Goal: Information Seeking & Learning: Learn about a topic

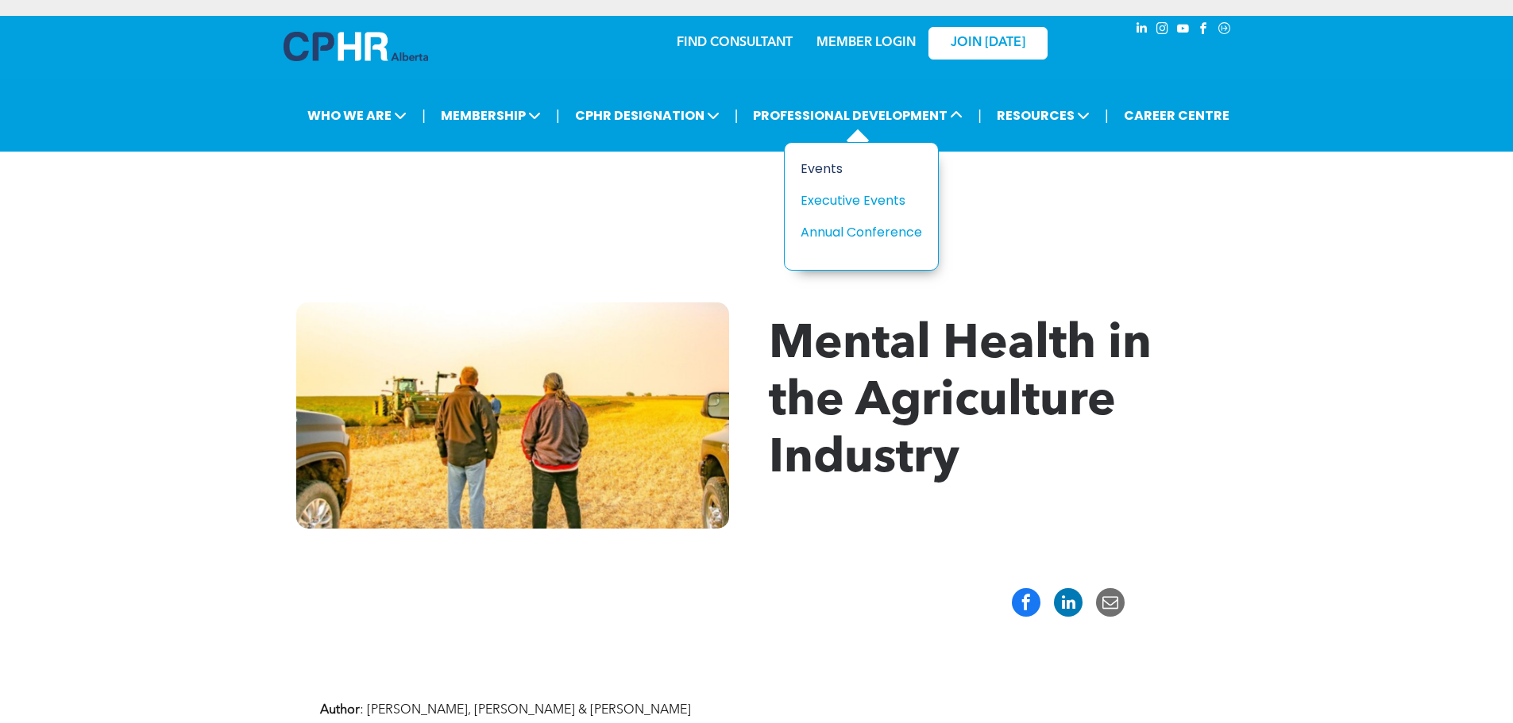
click at [821, 176] on div "Events" at bounding box center [856, 169] width 110 height 20
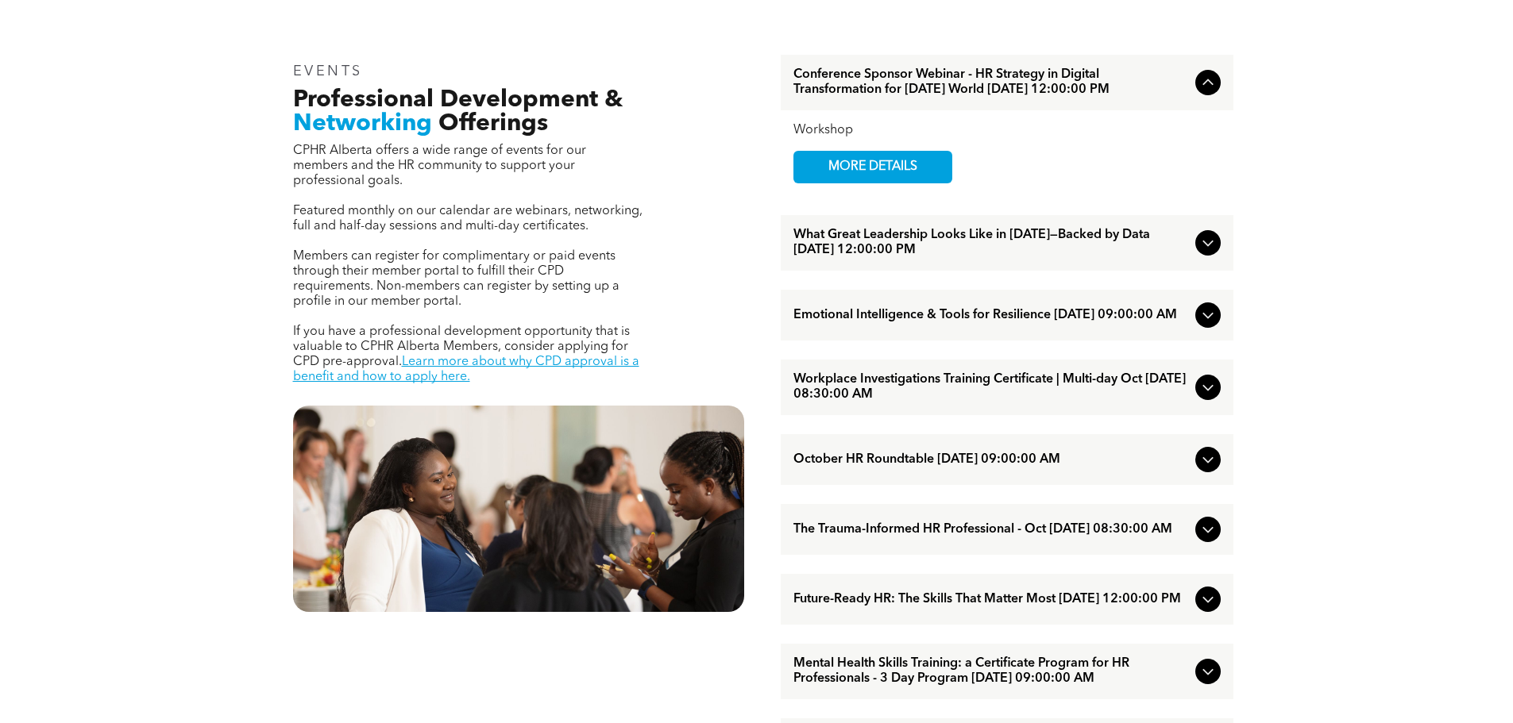
scroll to position [635, 0]
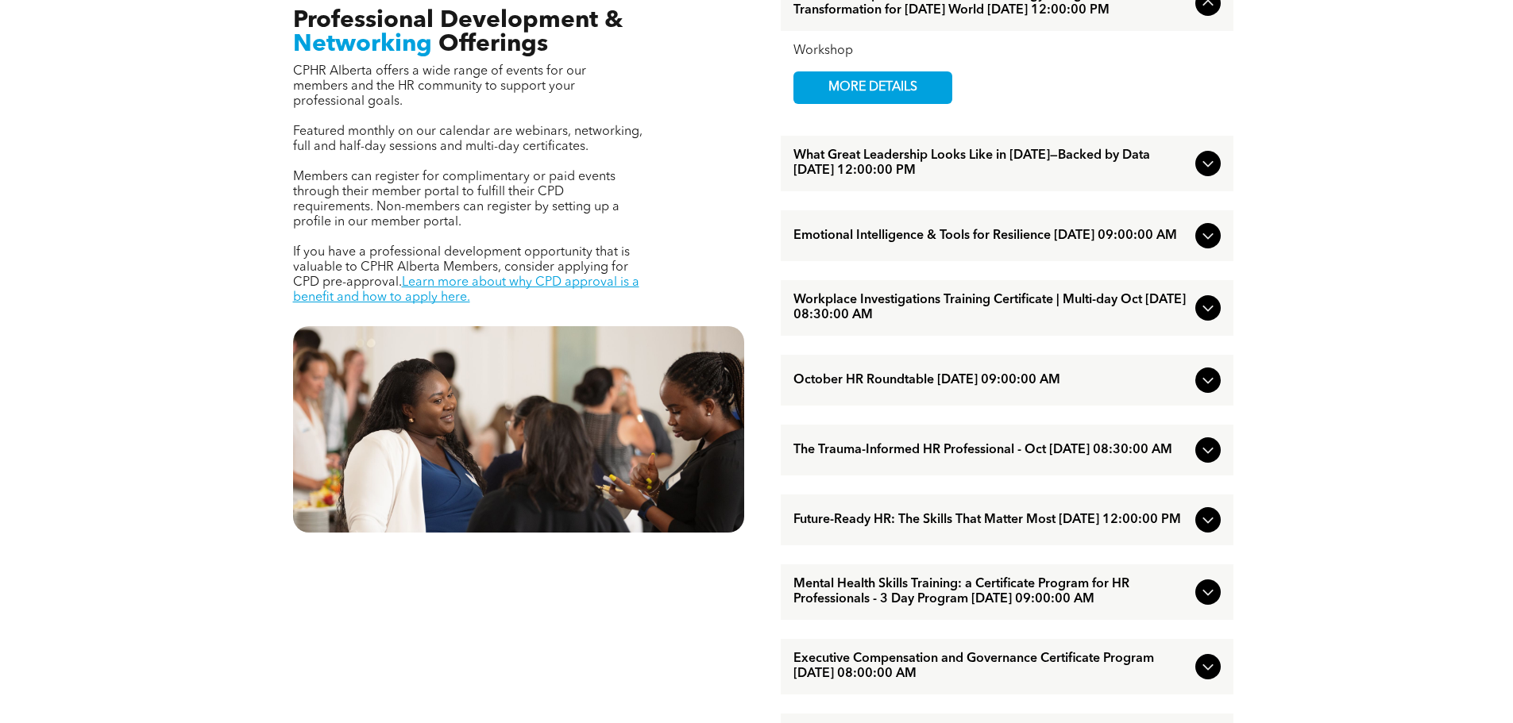
click at [855, 179] on span "What Great Leadership Looks Like in [DATE]—Backed by Data [DATE] 12:00:00 PM" at bounding box center [990, 164] width 395 height 30
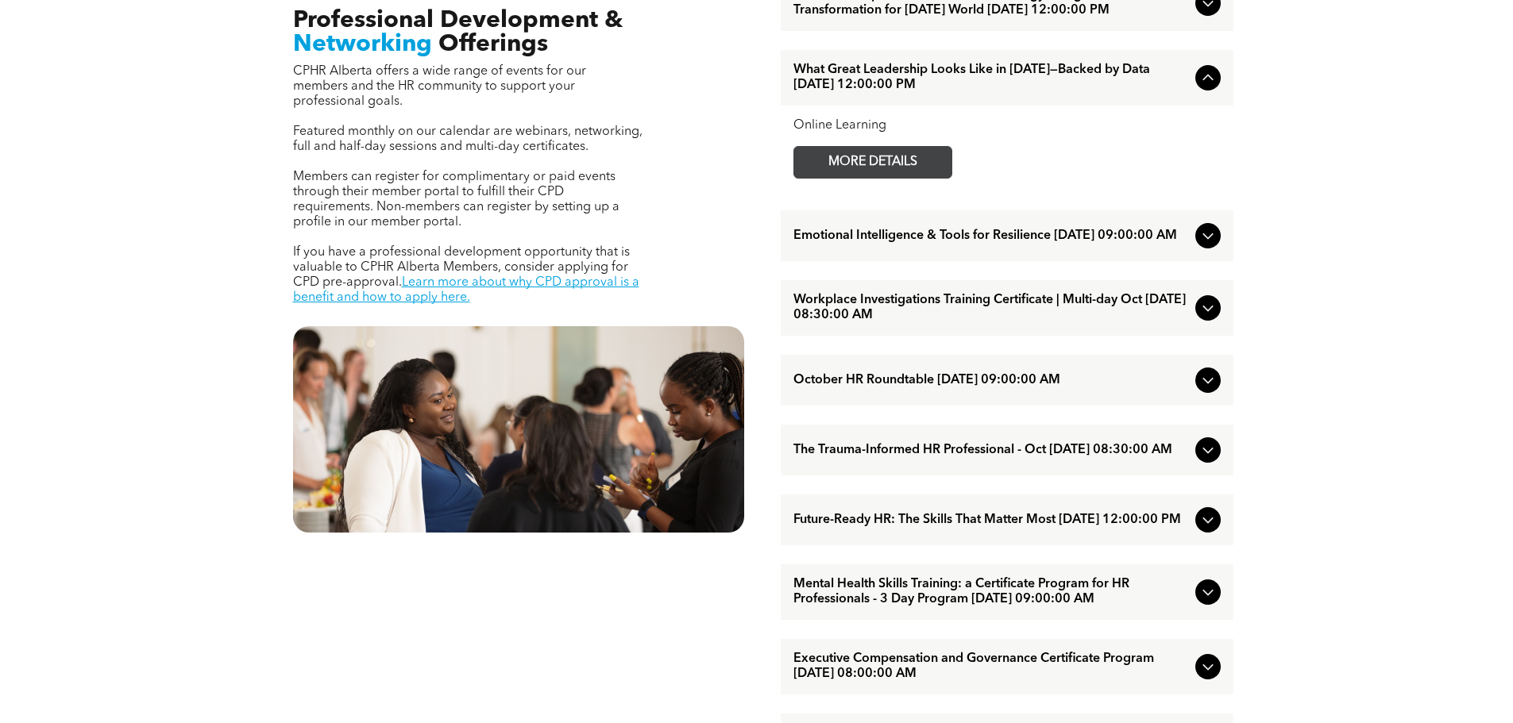
click at [853, 178] on span "MORE DETAILS" at bounding box center [872, 162] width 125 height 31
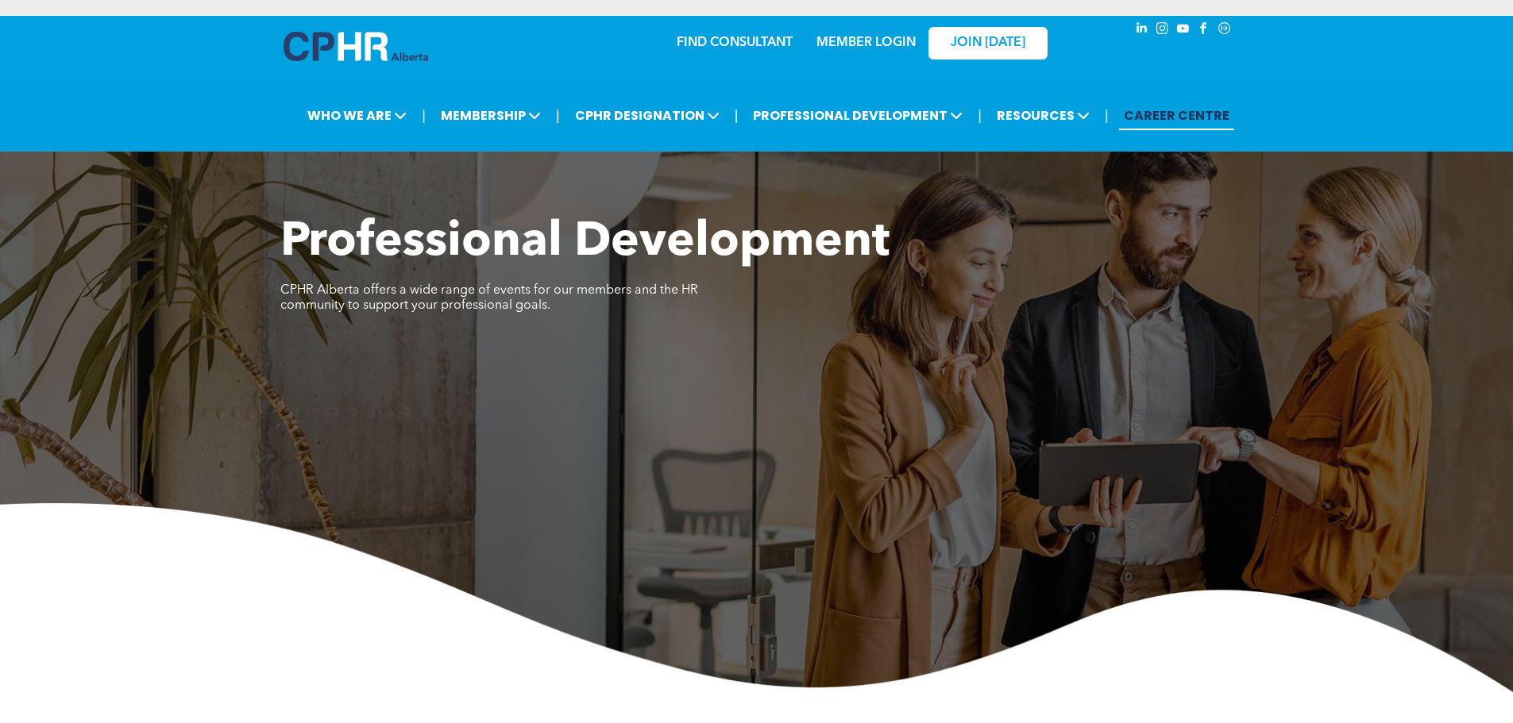
click at [1173, 110] on link "CAREER CENTRE" at bounding box center [1176, 115] width 115 height 29
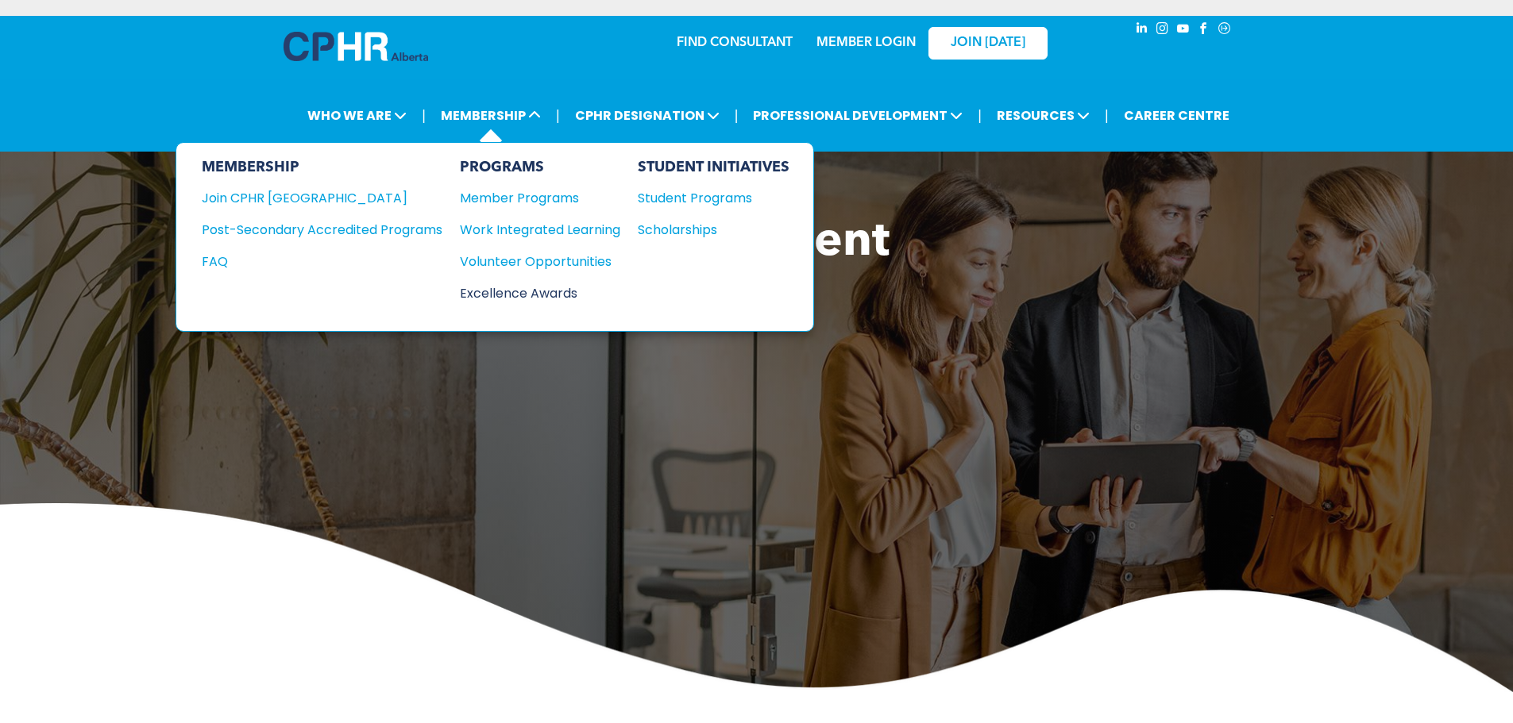
click at [493, 298] on div "Excellence Awards" at bounding box center [532, 294] width 145 height 20
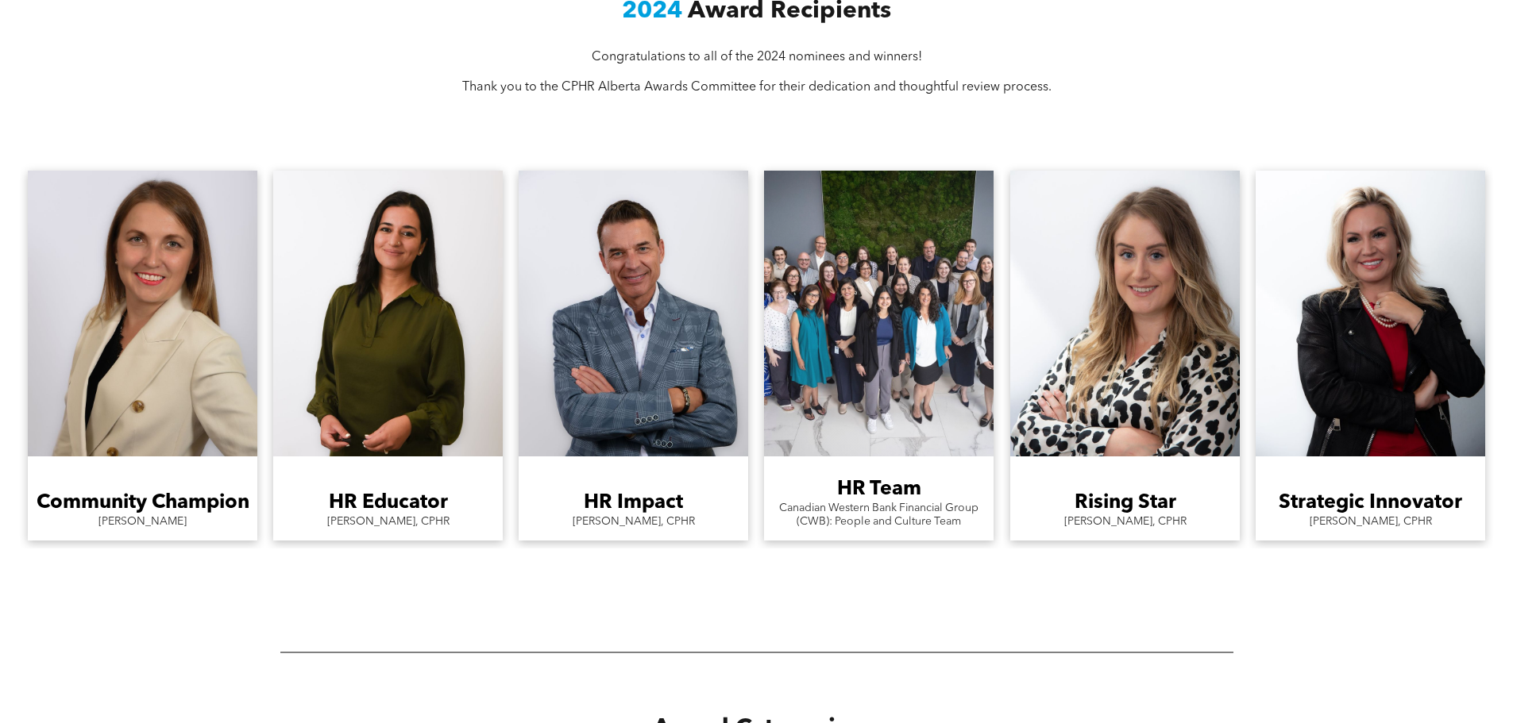
scroll to position [1350, 0]
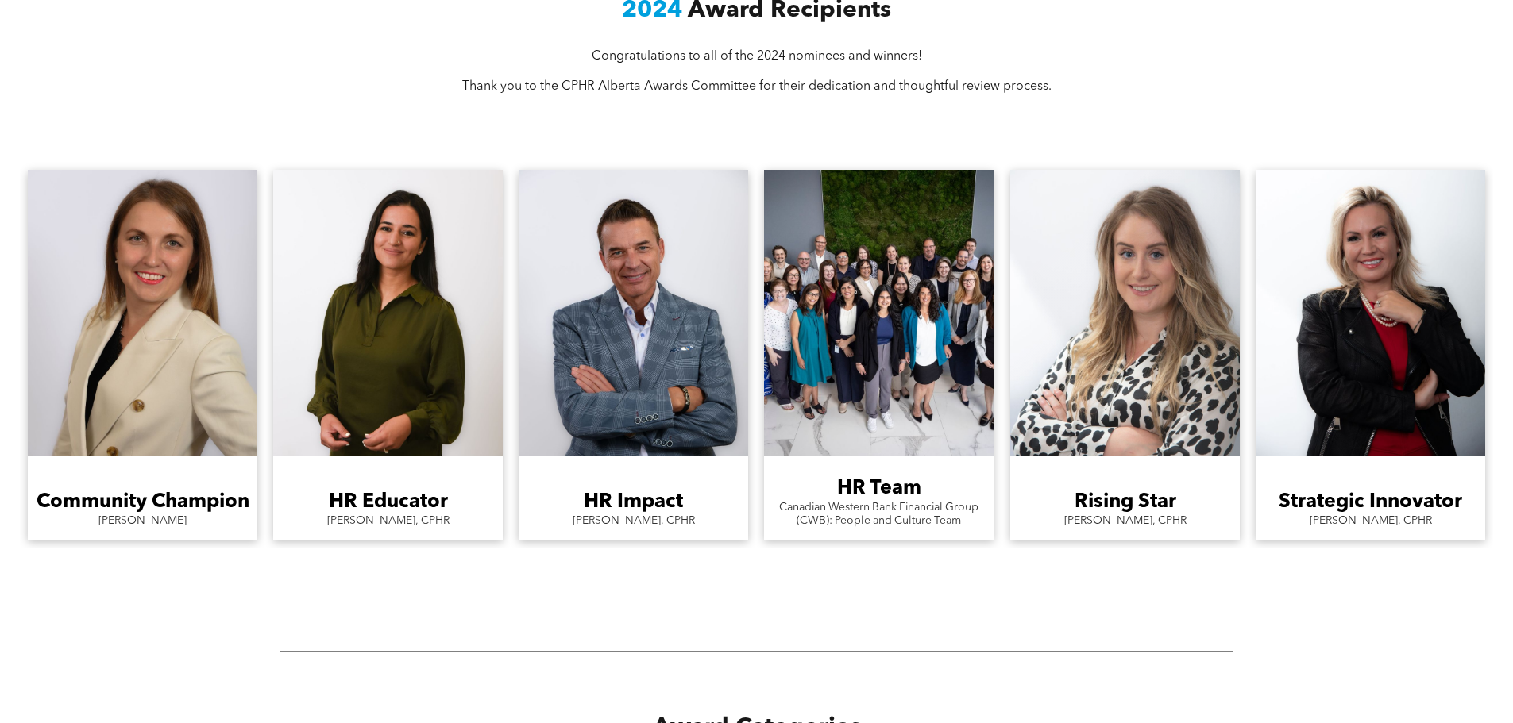
click at [1076, 408] on link "A woman in a leopard print shirt is smiling with her arms crossed." at bounding box center [1125, 313] width 230 height 286
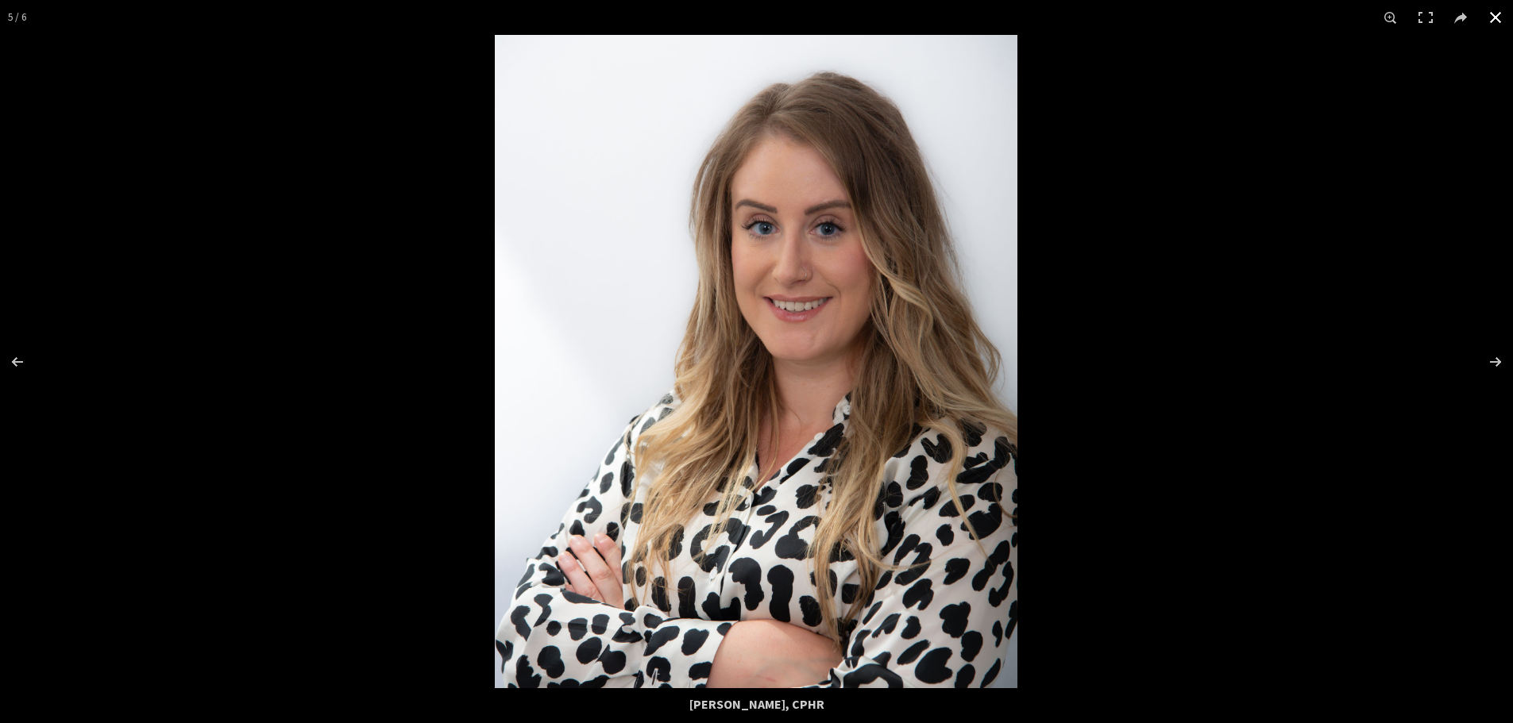
click at [1483, 19] on button at bounding box center [1495, 17] width 35 height 35
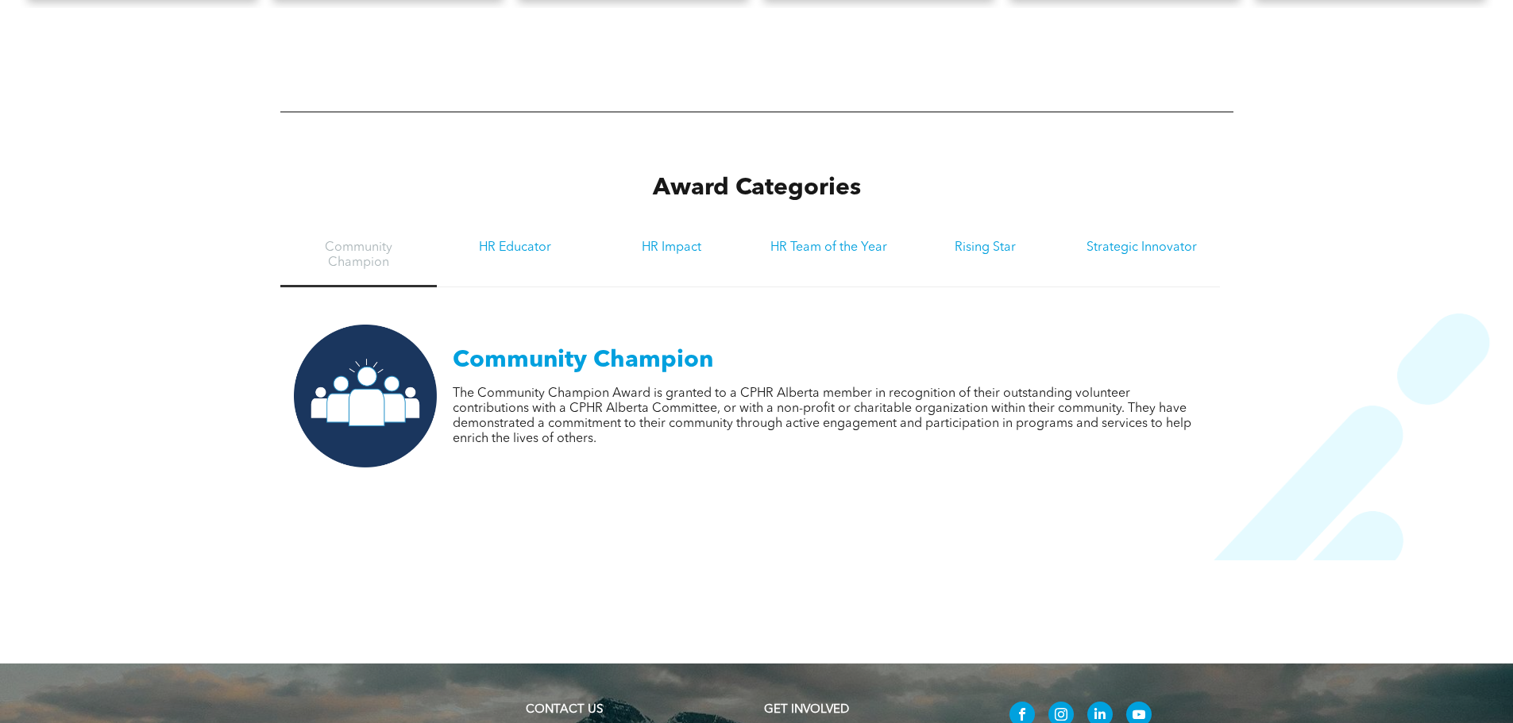
scroll to position [1906, 0]
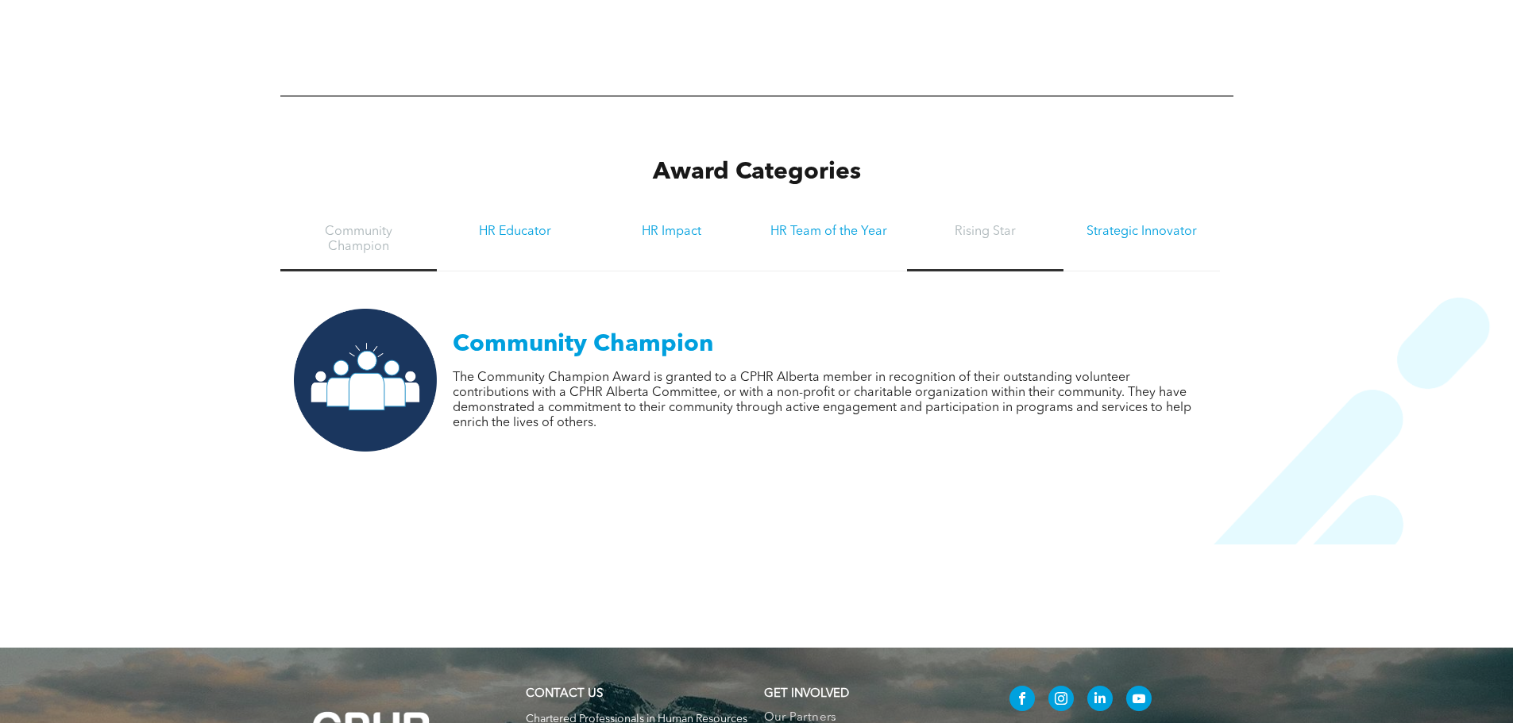
click at [1006, 225] on h3 "Rising Star" at bounding box center [985, 232] width 128 height 15
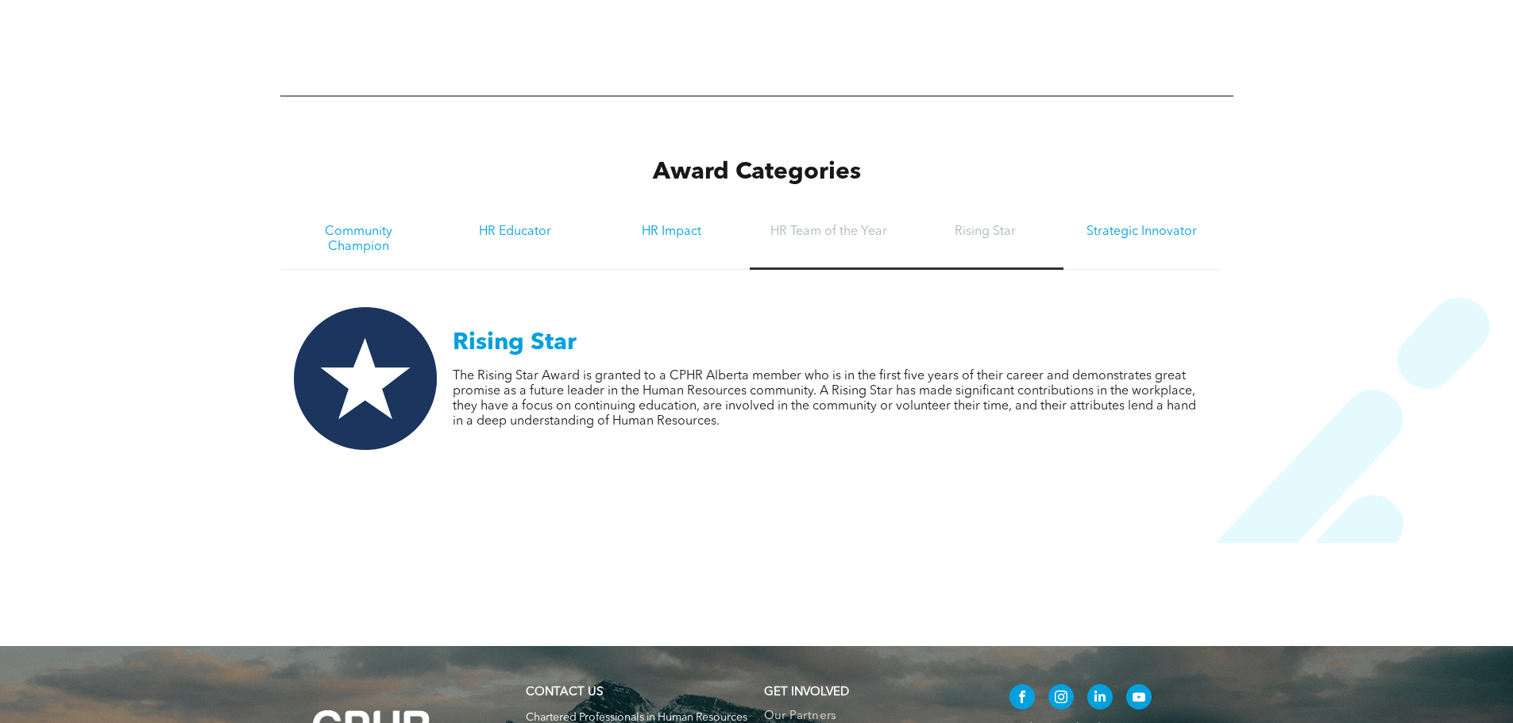
click at [827, 225] on h3 "HR Team of the Year" at bounding box center [828, 232] width 128 height 15
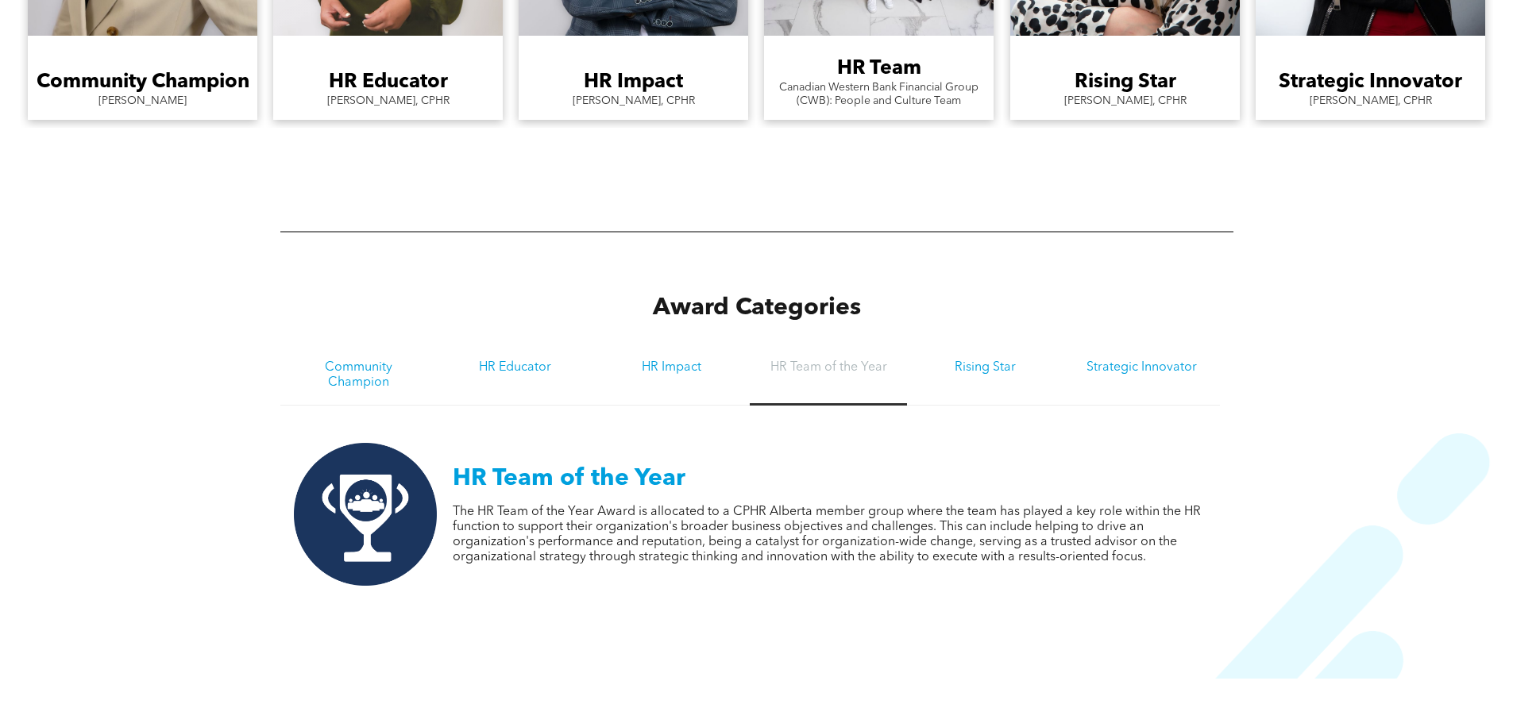
scroll to position [1827, 0]
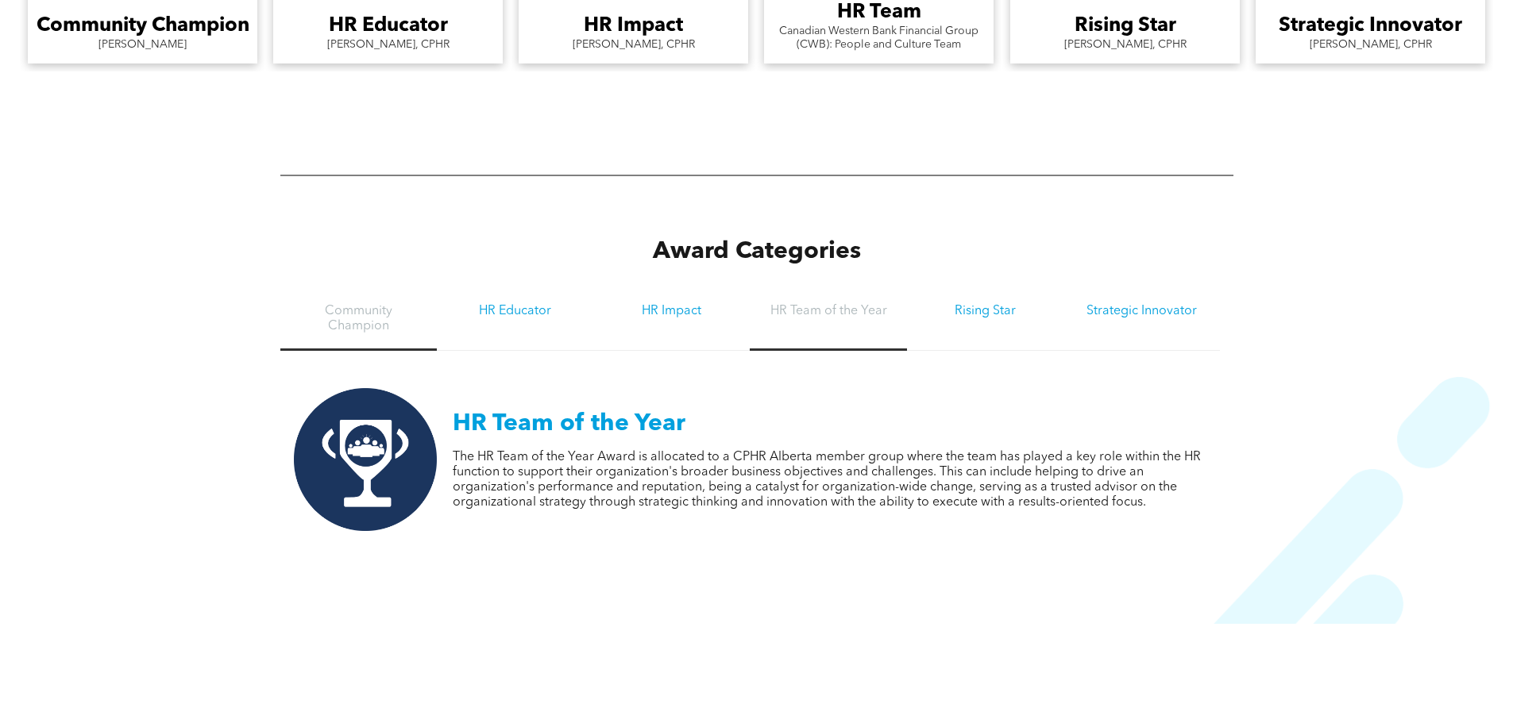
click at [320, 311] on h3 "Community Champion" at bounding box center [359, 319] width 128 height 30
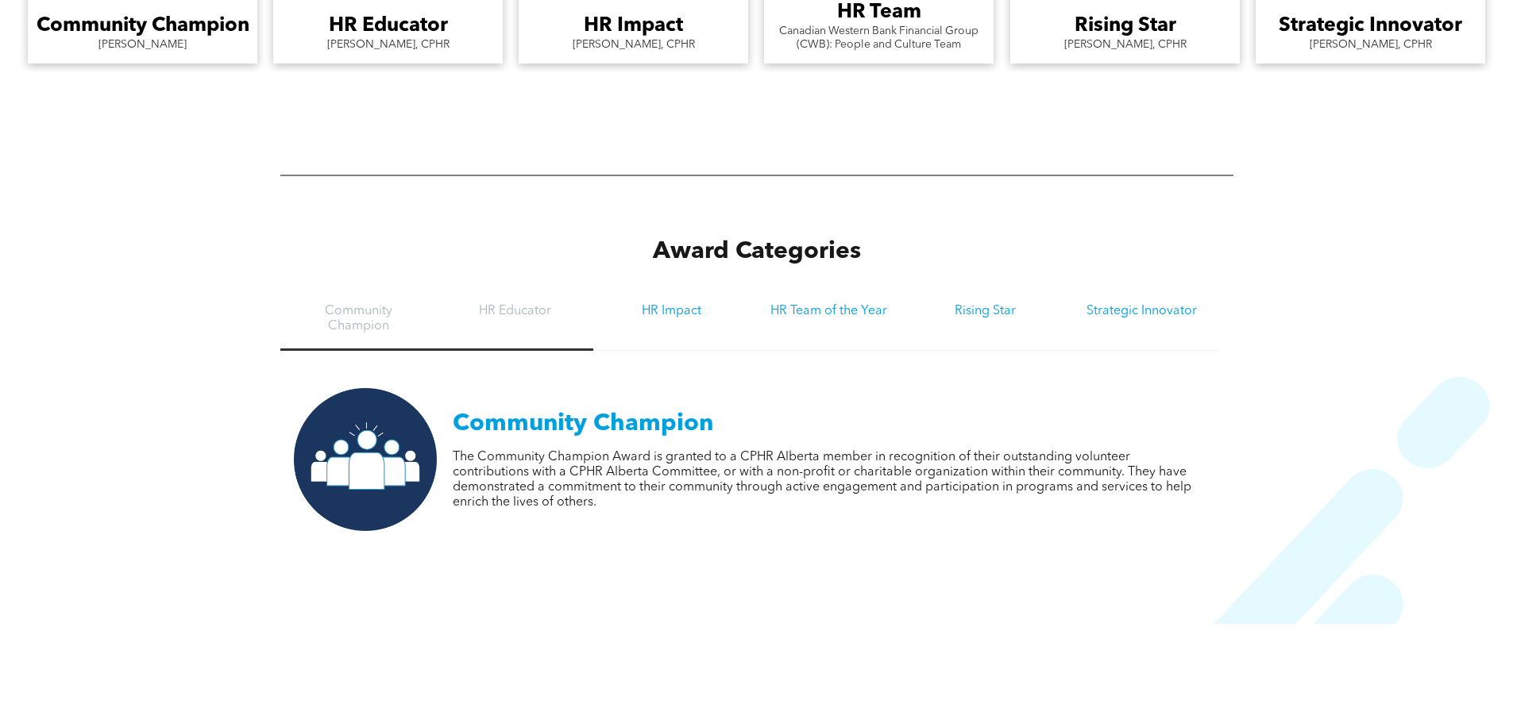
click at [531, 313] on div "HR Educator" at bounding box center [515, 320] width 156 height 61
